Goal: Task Accomplishment & Management: Manage account settings

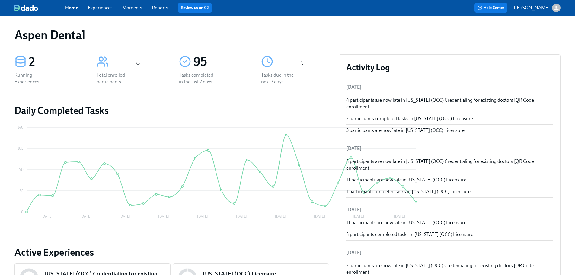
click at [159, 11] on span "Reports" at bounding box center [160, 8] width 16 height 7
click at [157, 8] on link "Reports" at bounding box center [160, 8] width 16 height 6
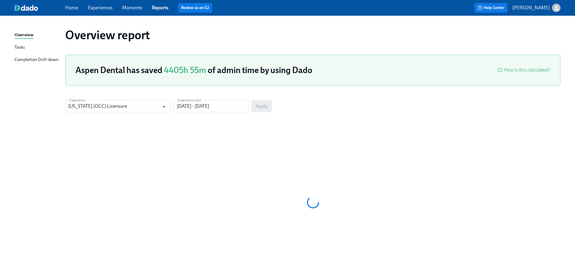
click at [71, 9] on link "Home" at bounding box center [71, 8] width 13 height 6
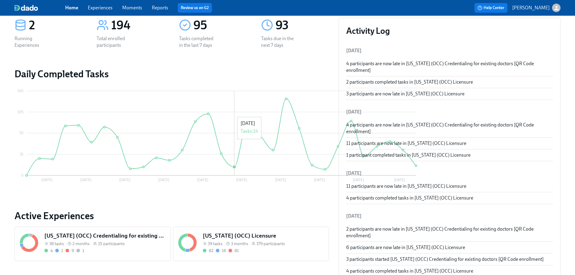
scroll to position [121, 0]
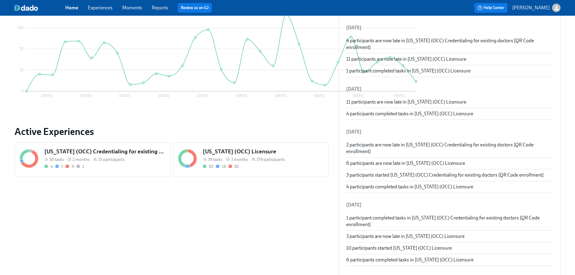
click at [231, 157] on span "3 months" at bounding box center [239, 160] width 17 height 6
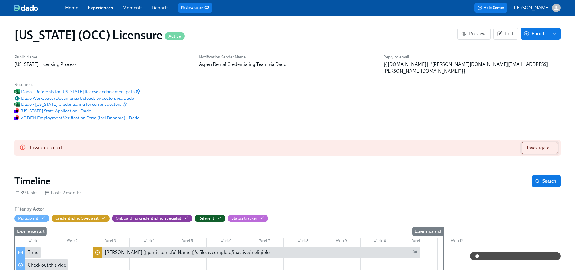
click at [534, 145] on span "Investigate..." at bounding box center [539, 148] width 26 height 6
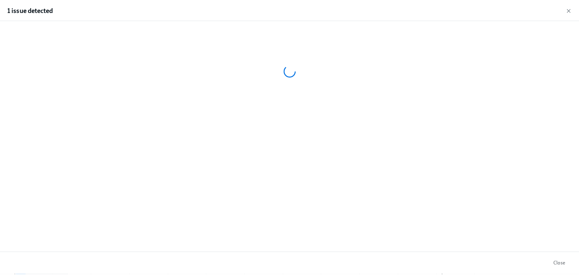
scroll to position [0, 7909]
click at [568, 9] on icon "button" at bounding box center [569, 10] width 6 height 6
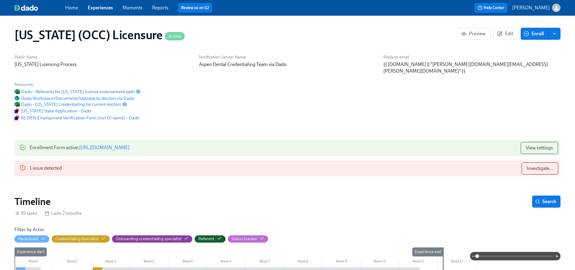
click at [531, 36] on span "Enroll" at bounding box center [534, 34] width 19 height 6
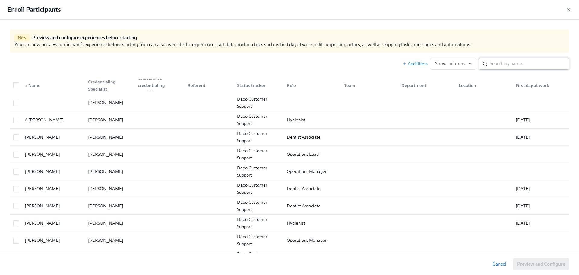
click at [513, 64] on input "search" at bounding box center [530, 64] width 80 height 12
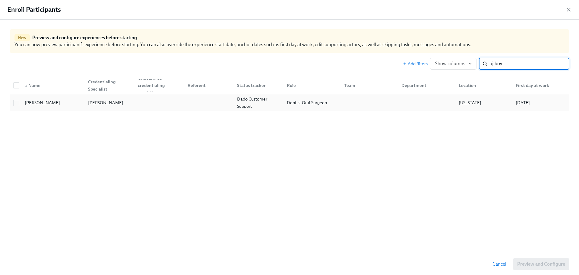
type input "ajiboy"
click at [265, 102] on div "Dado Customer Support" at bounding box center [258, 102] width 47 height 14
checkbox input "true"
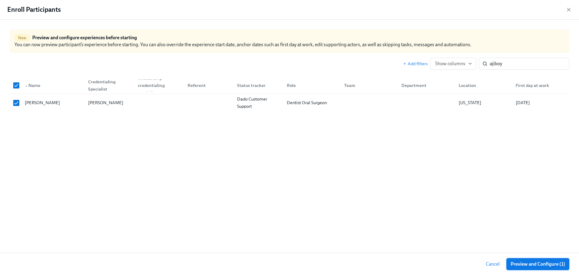
scroll to position [0, 7932]
click at [539, 265] on span "Preview and Configure (1)" at bounding box center [538, 264] width 55 height 6
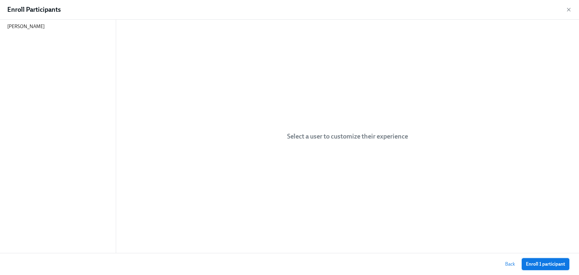
click at [560, 263] on span "Enroll 1 participant" at bounding box center [545, 264] width 39 height 6
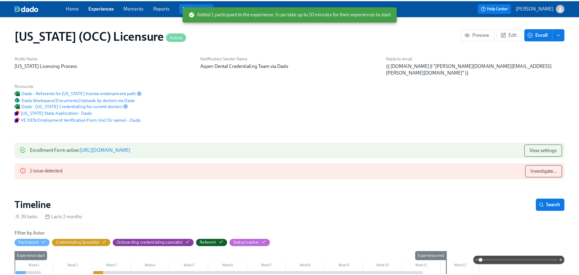
scroll to position [0, 8023]
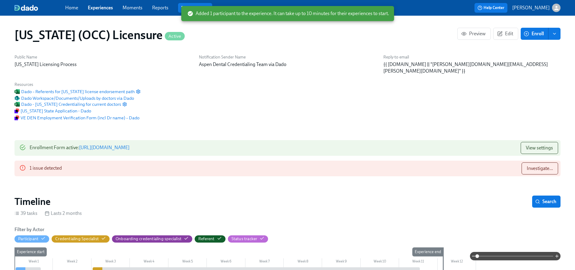
click at [159, 8] on link "Reports" at bounding box center [160, 8] width 16 height 6
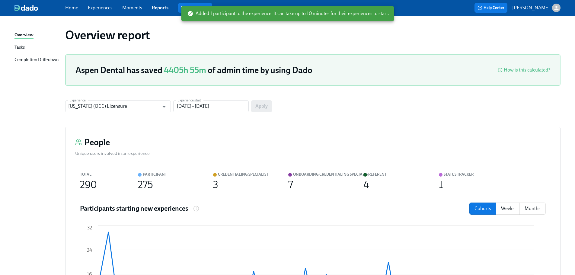
click at [45, 61] on div "Completion Drill-down" at bounding box center [36, 60] width 44 height 8
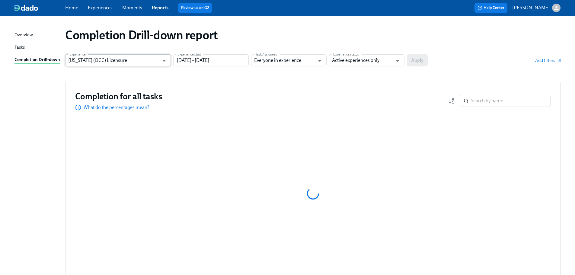
click at [153, 65] on input "[US_STATE] (OCC) Licensure" at bounding box center [113, 60] width 91 height 12
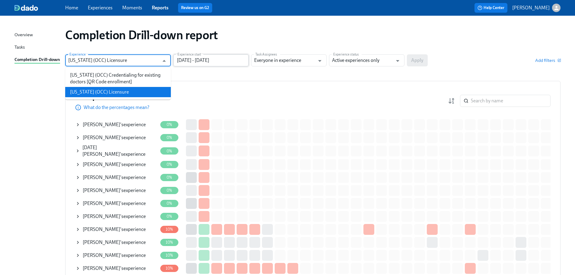
click at [194, 60] on input "[DATE] - [DATE]" at bounding box center [210, 60] width 75 height 12
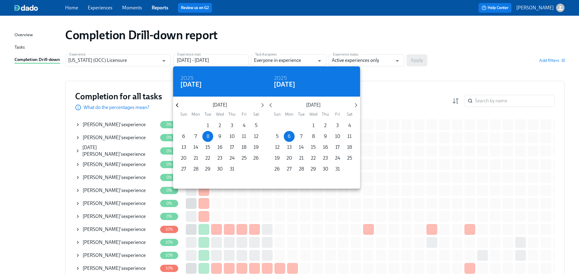
click at [177, 109] on icon "button" at bounding box center [177, 105] width 8 height 8
click at [177, 107] on icon "button" at bounding box center [177, 105] width 8 height 8
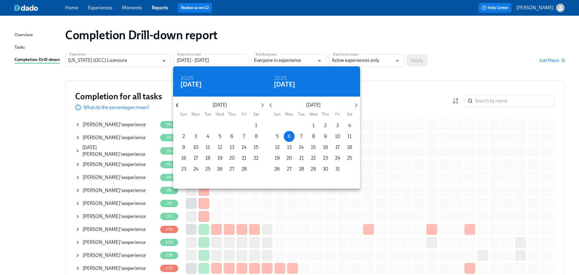
click at [177, 107] on icon "button" at bounding box center [177, 105] width 8 height 8
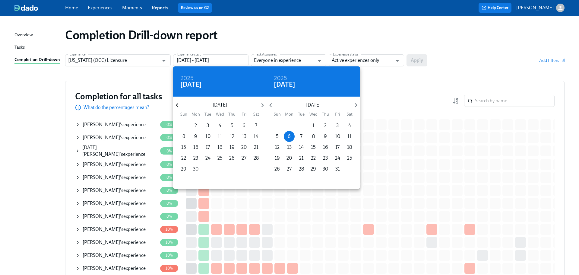
click at [177, 107] on icon "button" at bounding box center [177, 105] width 8 height 8
click at [236, 124] on span "1" at bounding box center [232, 125] width 11 height 7
type input "[DATE] - [DATE]"
click at [363, 60] on div at bounding box center [289, 137] width 579 height 275
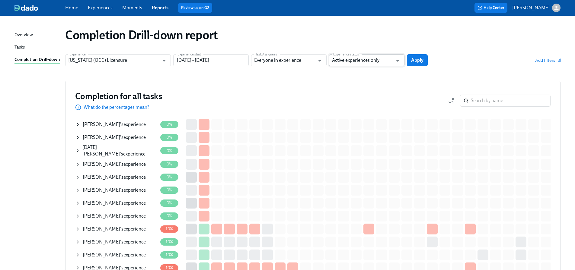
click at [375, 61] on input "Active experiences only" at bounding box center [362, 60] width 61 height 12
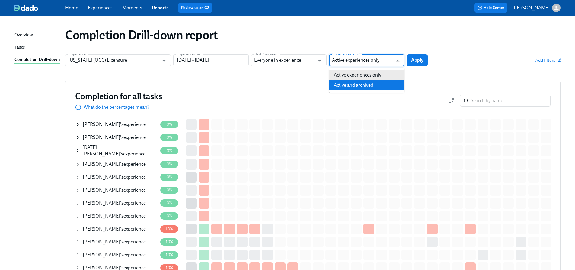
click at [373, 82] on li "Active and archived" at bounding box center [366, 85] width 75 height 10
type input "Active and archived"
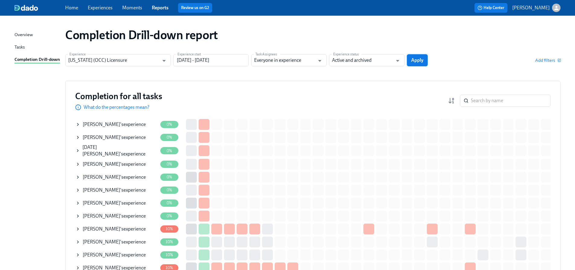
click at [418, 60] on span "Apply" at bounding box center [417, 60] width 12 height 6
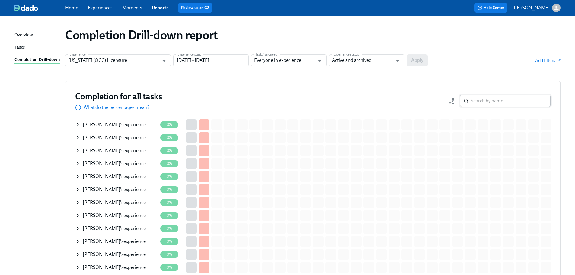
click at [490, 99] on input "search" at bounding box center [511, 101] width 80 height 12
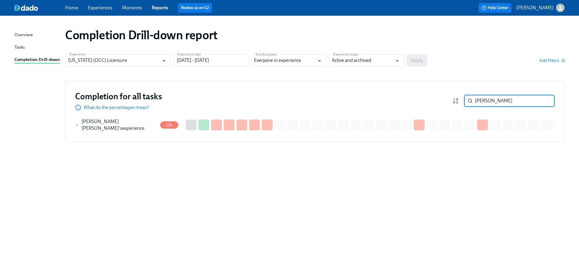
click at [142, 129] on div "[PERSON_NAME] [PERSON_NAME] 's experience" at bounding box center [116, 124] width 82 height 13
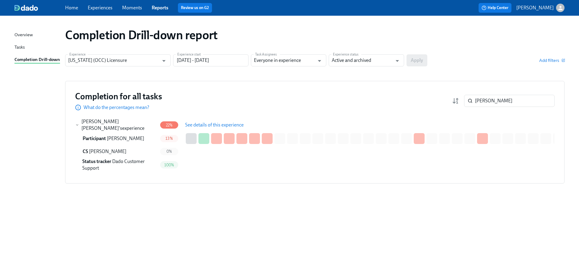
click at [200, 120] on button "See details of this experience" at bounding box center [214, 125] width 67 height 12
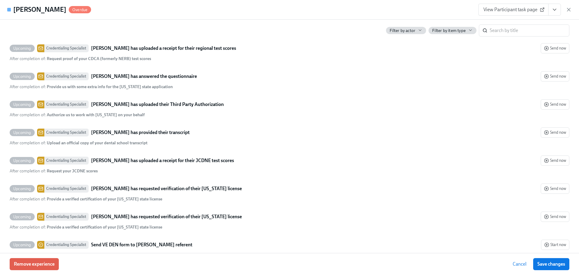
scroll to position [1491, 0]
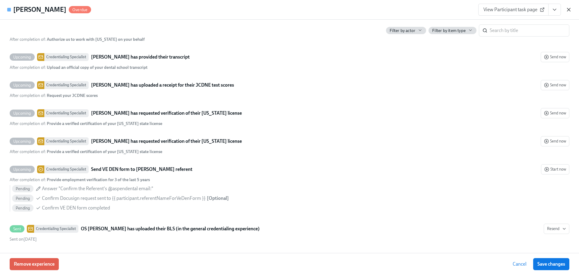
click at [571, 7] on icon "button" at bounding box center [569, 10] width 6 height 6
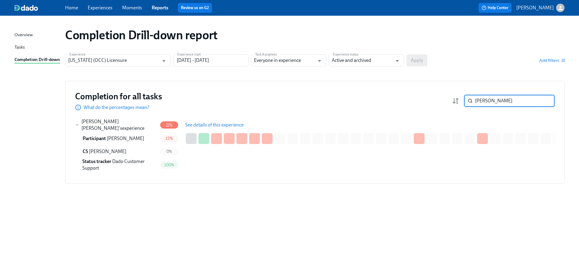
drag, startPoint x: 498, startPoint y: 99, endPoint x: 460, endPoint y: 100, distance: 38.0
click at [460, 100] on div "[PERSON_NAME] ​" at bounding box center [503, 101] width 103 height 12
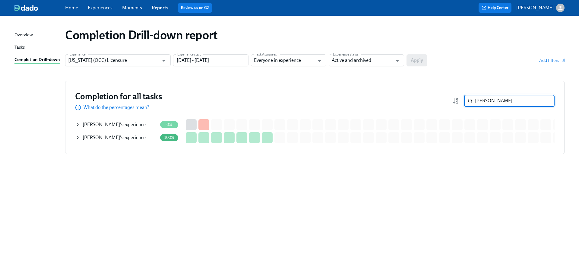
click at [122, 122] on div "[PERSON_NAME] 's experience" at bounding box center [114, 124] width 63 height 7
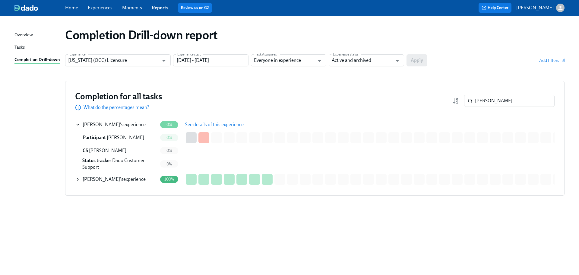
click at [207, 129] on button "See details of this experience" at bounding box center [214, 125] width 67 height 12
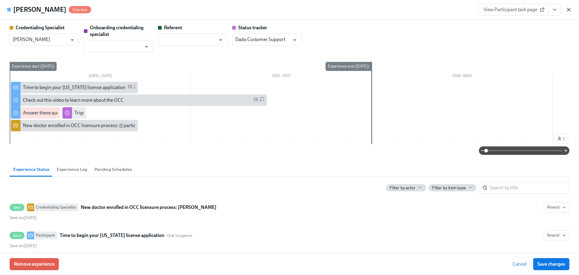
click at [571, 8] on icon "button" at bounding box center [569, 10] width 6 height 6
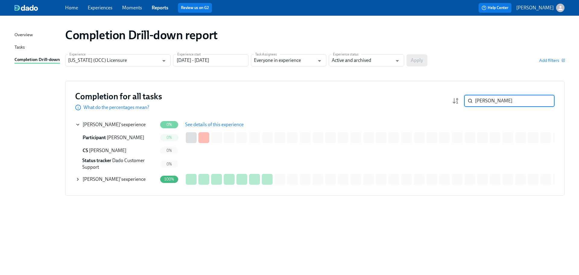
drag, startPoint x: 506, startPoint y: 98, endPoint x: 450, endPoint y: 102, distance: 55.9
click at [450, 102] on div "Completion for all tasks What do the percentages mean? [PERSON_NAME] ​" at bounding box center [315, 101] width 480 height 20
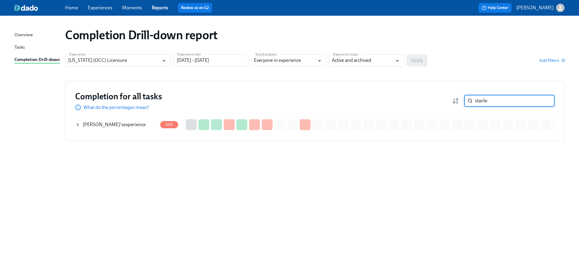
click at [119, 125] on div "[PERSON_NAME] 's experience" at bounding box center [114, 124] width 63 height 7
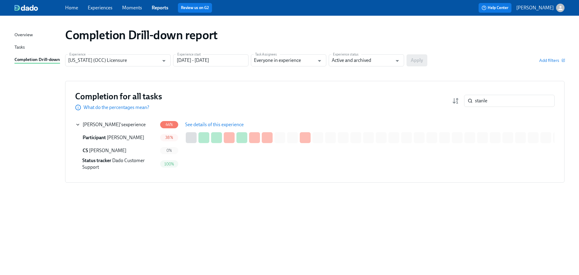
click at [205, 125] on span "See details of this experience" at bounding box center [214, 125] width 59 height 6
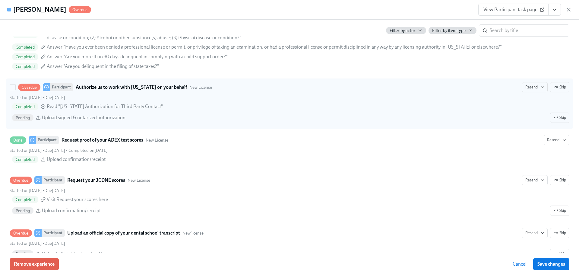
scroll to position [905, 0]
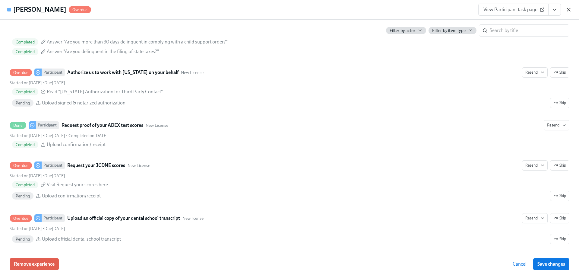
click at [568, 10] on icon "button" at bounding box center [568, 9] width 3 height 3
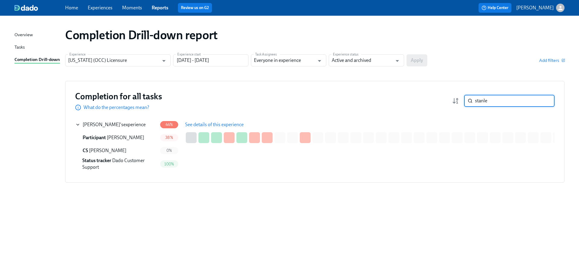
drag, startPoint x: 477, startPoint y: 101, endPoint x: 440, endPoint y: 100, distance: 36.8
click at [449, 100] on div "Completion for all tasks What do the percentages mean? stanle ​" at bounding box center [315, 101] width 480 height 20
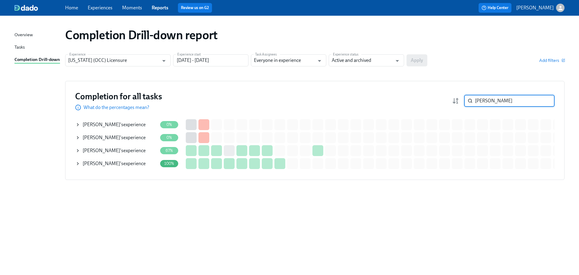
click at [111, 150] on span "[PERSON_NAME]" at bounding box center [101, 150] width 37 height 6
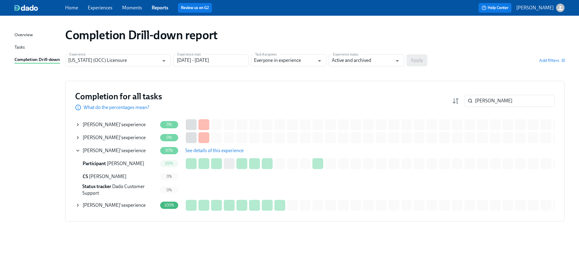
click at [208, 149] on span "See details of this experience" at bounding box center [214, 150] width 59 height 6
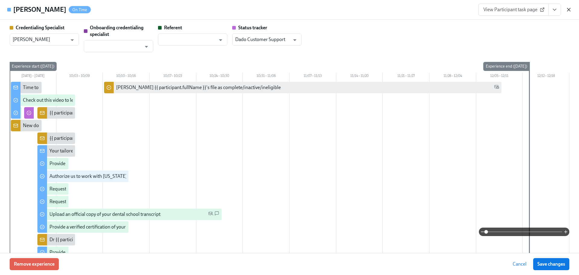
click at [571, 8] on icon "button" at bounding box center [569, 10] width 6 height 6
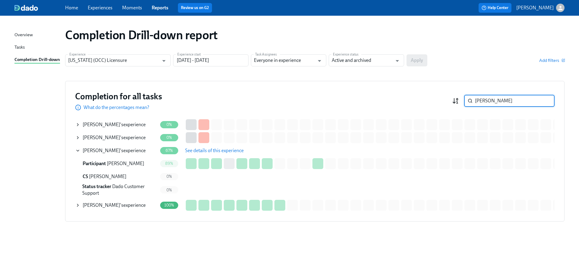
drag, startPoint x: 489, startPoint y: 98, endPoint x: 458, endPoint y: 99, distance: 31.1
click at [459, 99] on div "[PERSON_NAME] ​" at bounding box center [503, 101] width 103 height 12
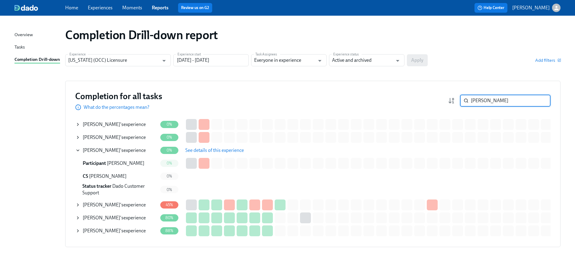
type input "[PERSON_NAME]"
click at [203, 150] on span "See details of this experience" at bounding box center [214, 150] width 59 height 6
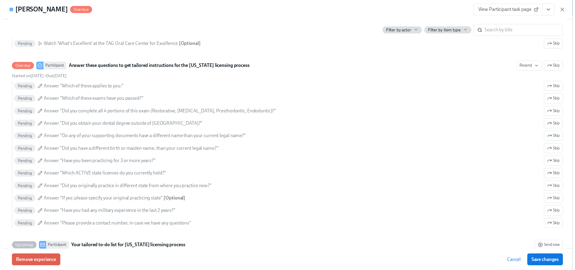
scroll to position [241, 0]
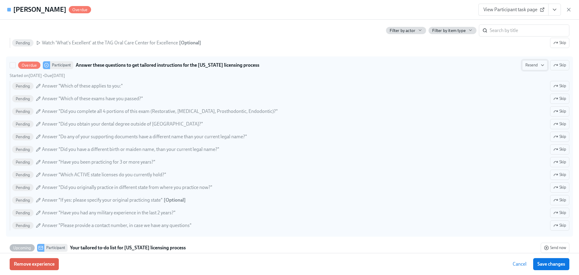
click at [541, 62] on button "Resend" at bounding box center [535, 65] width 26 height 10
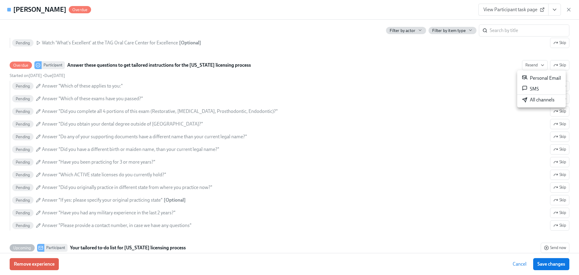
click at [535, 101] on div "All channels" at bounding box center [538, 100] width 33 height 7
click at [542, 263] on span "Save changes" at bounding box center [551, 264] width 28 height 6
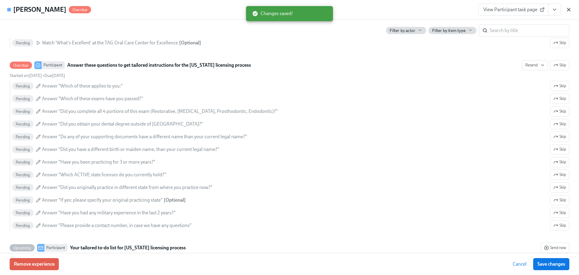
click at [569, 8] on icon "button" at bounding box center [569, 10] width 6 height 6
